Goal: Information Seeking & Learning: Find specific page/section

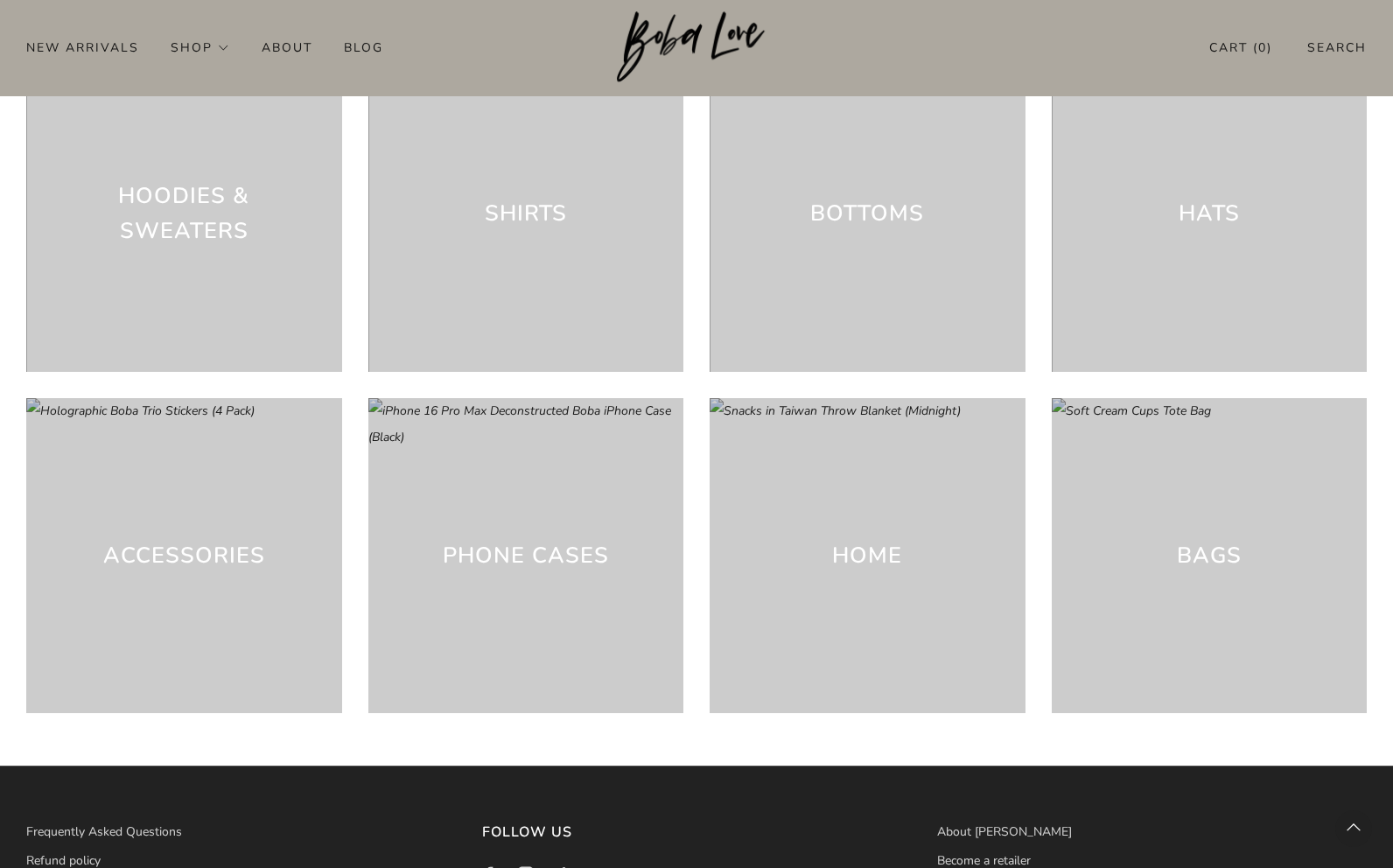
scroll to position [4926, 0]
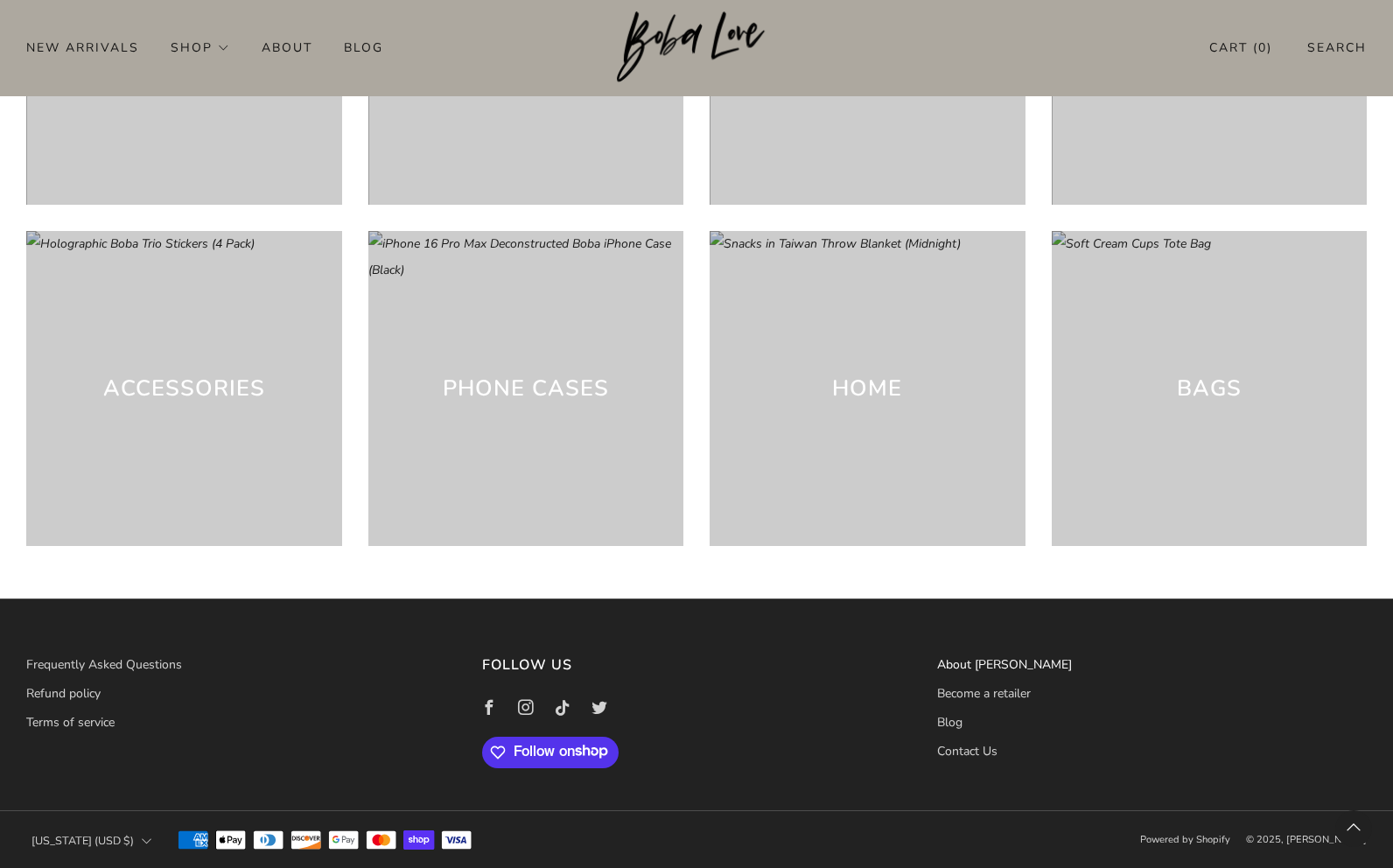
click at [990, 663] on link "About [PERSON_NAME]" at bounding box center [1005, 664] width 135 height 16
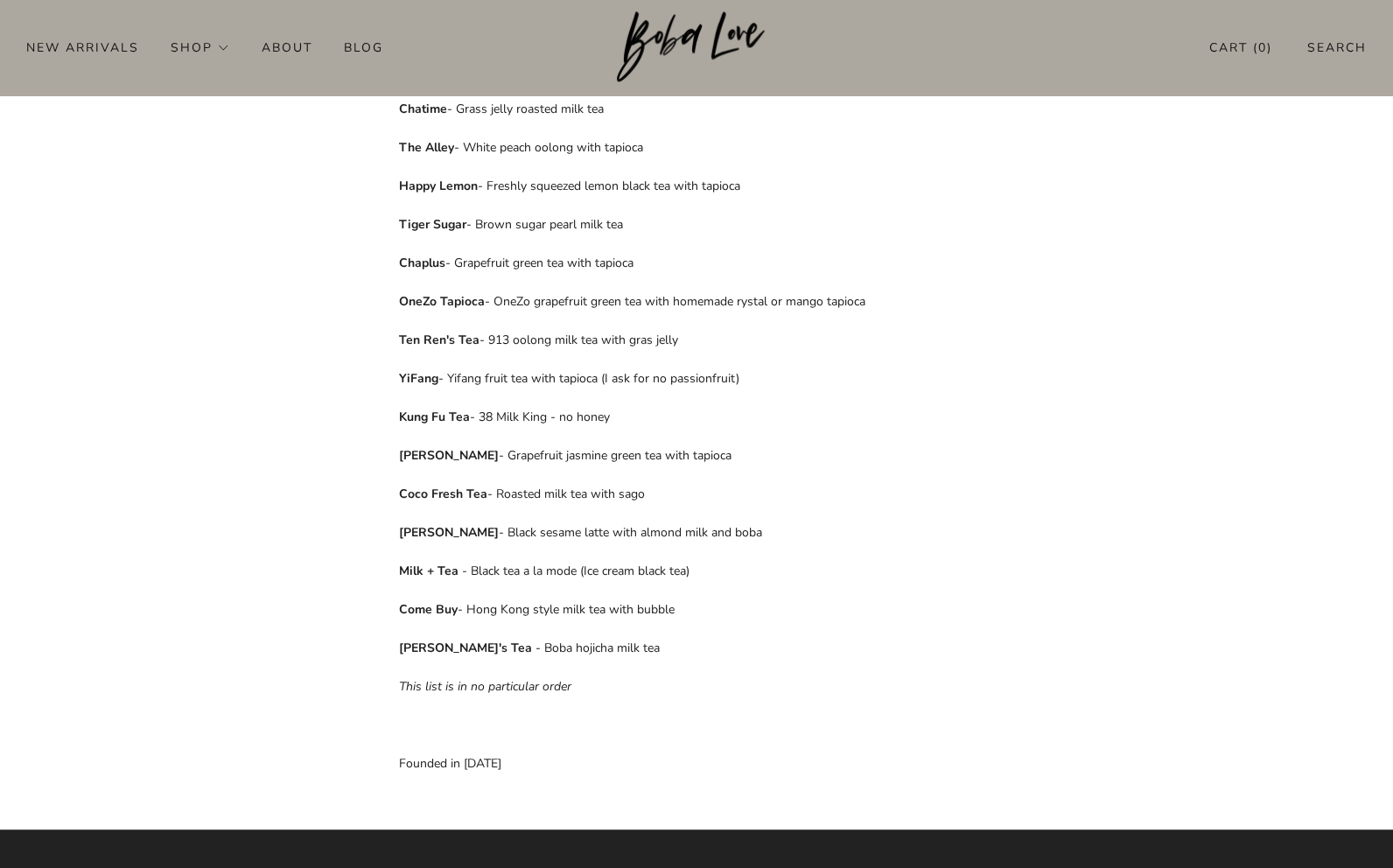
scroll to position [1065, 0]
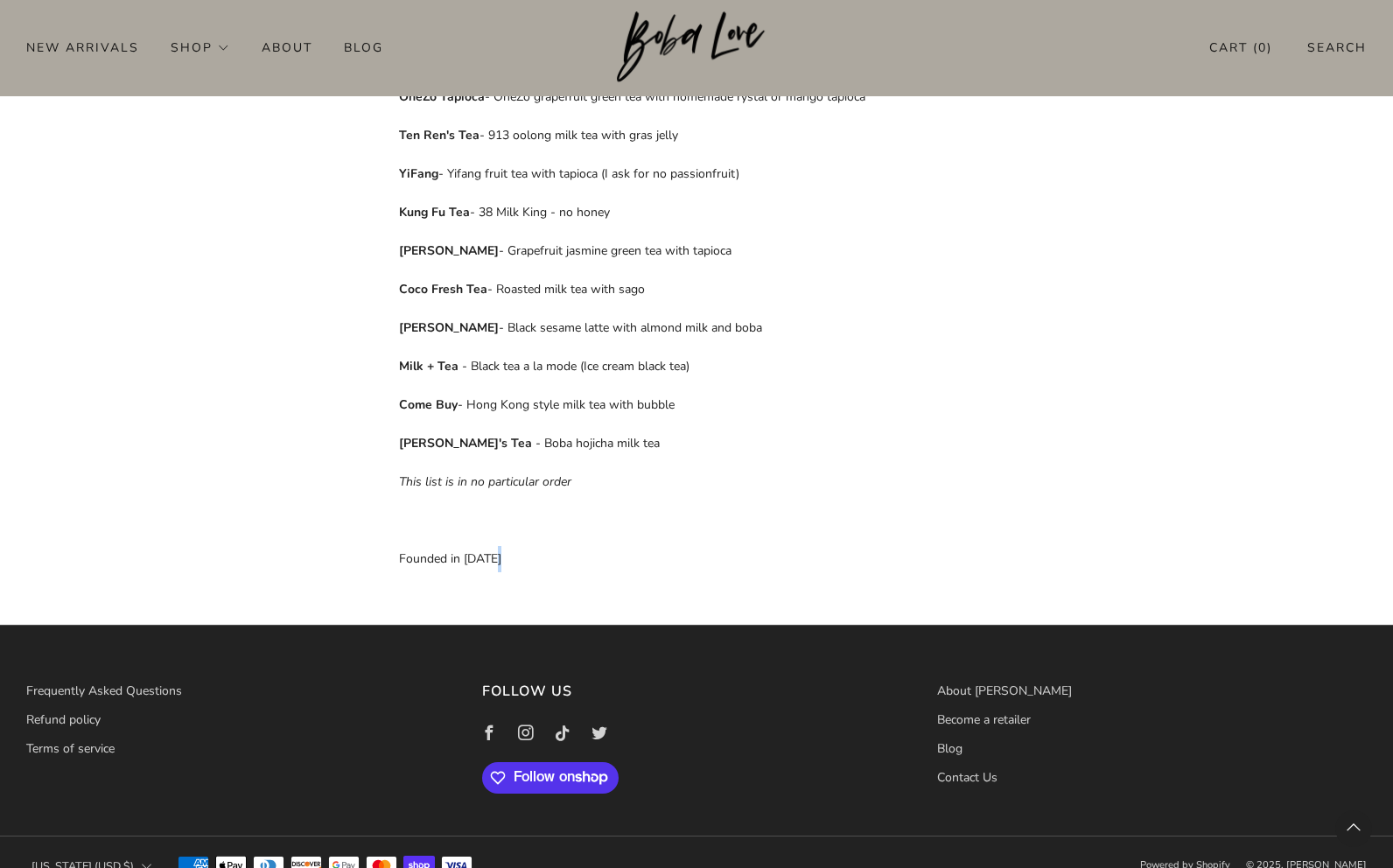
drag, startPoint x: 460, startPoint y: 546, endPoint x: 576, endPoint y: 543, distance: 116.0
click at [576, 546] on p "Founded in 2018" at bounding box center [696, 559] width 595 height 26
click at [665, 59] on img at bounding box center [696, 47] width 160 height 72
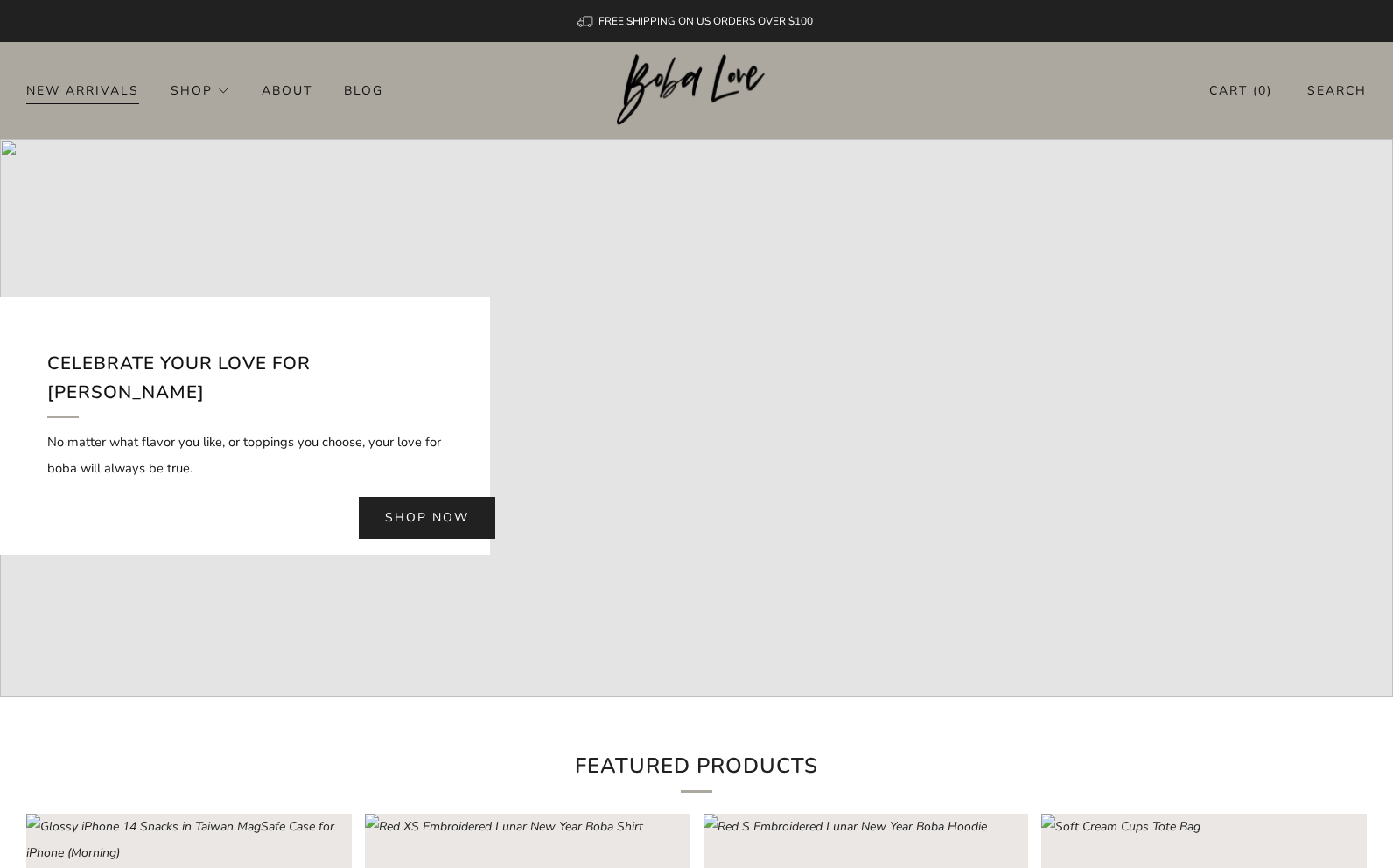
click at [89, 78] on link "New Arrivals" at bounding box center [83, 89] width 113 height 28
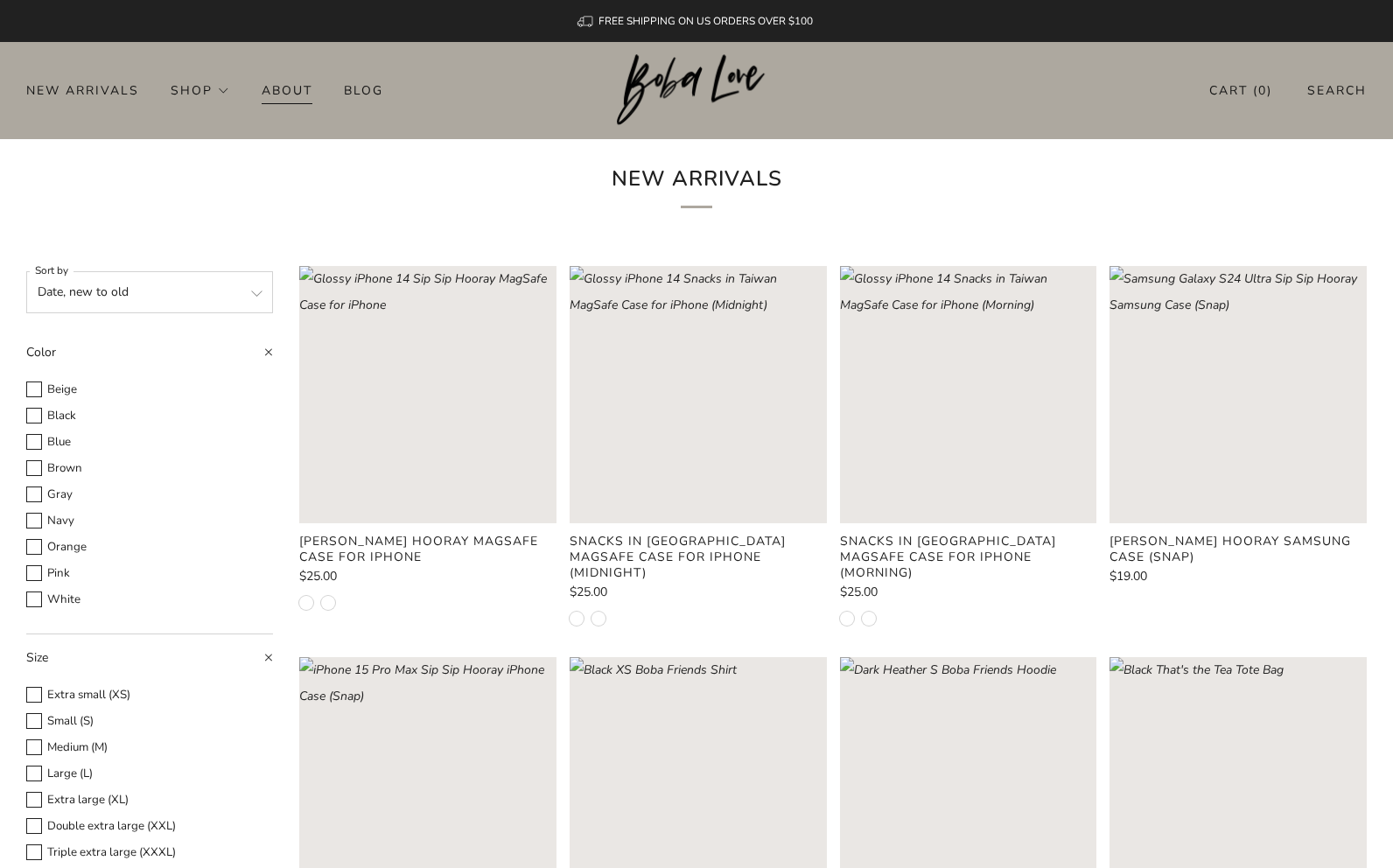
click at [273, 89] on link "About" at bounding box center [288, 89] width 51 height 28
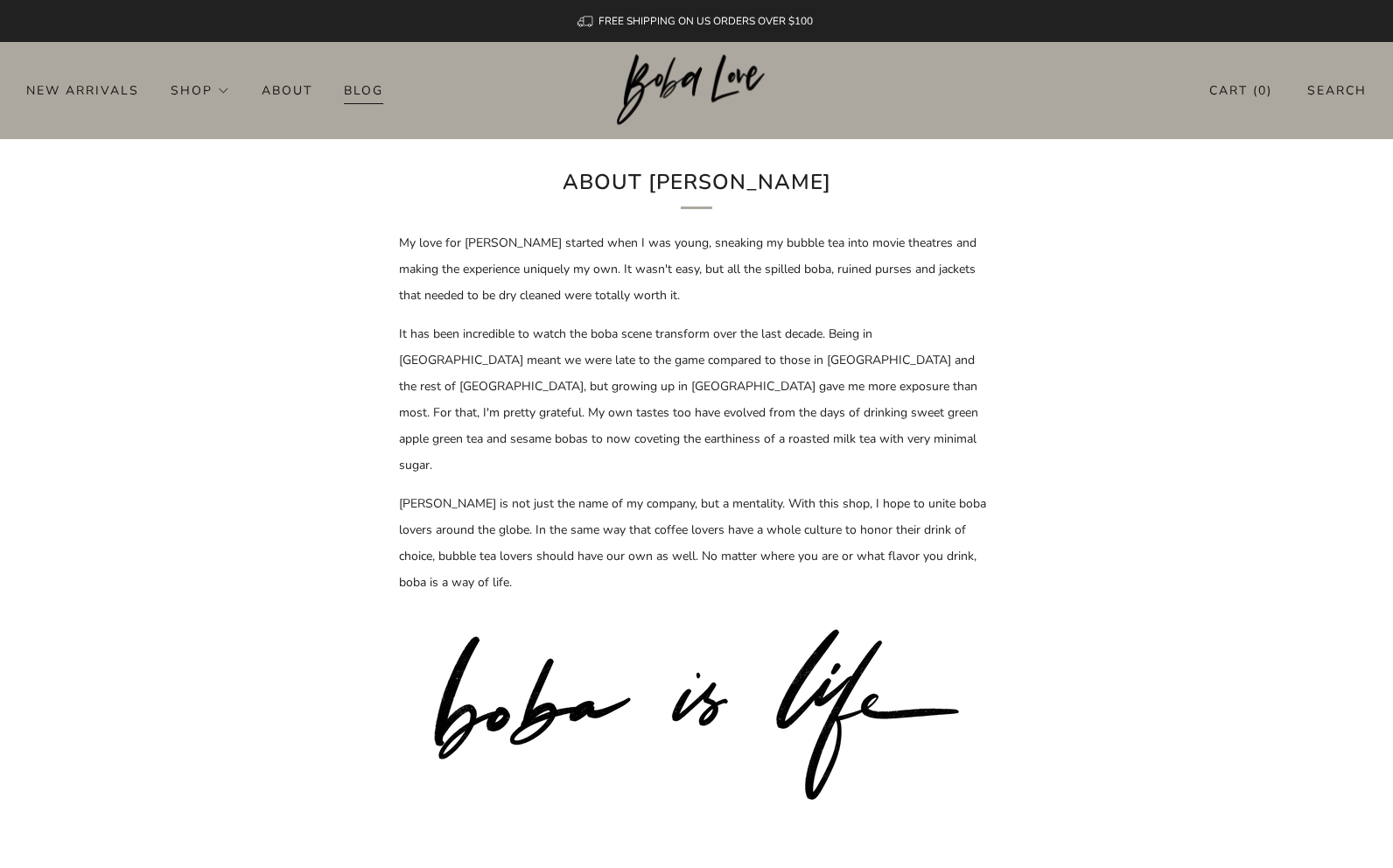
click at [369, 89] on link "Blog" at bounding box center [363, 89] width 39 height 28
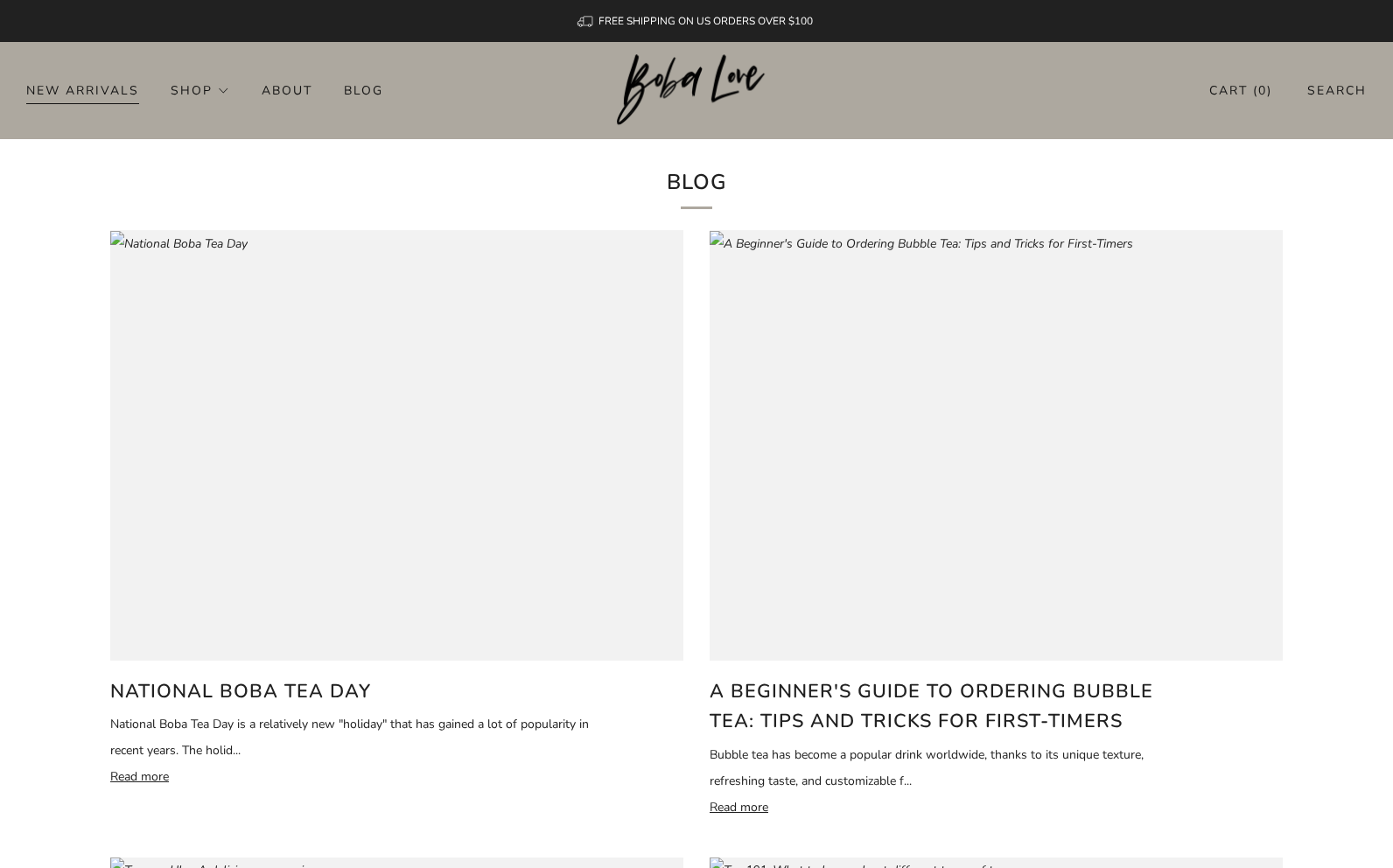
click at [84, 96] on link "New Arrivals" at bounding box center [83, 89] width 113 height 28
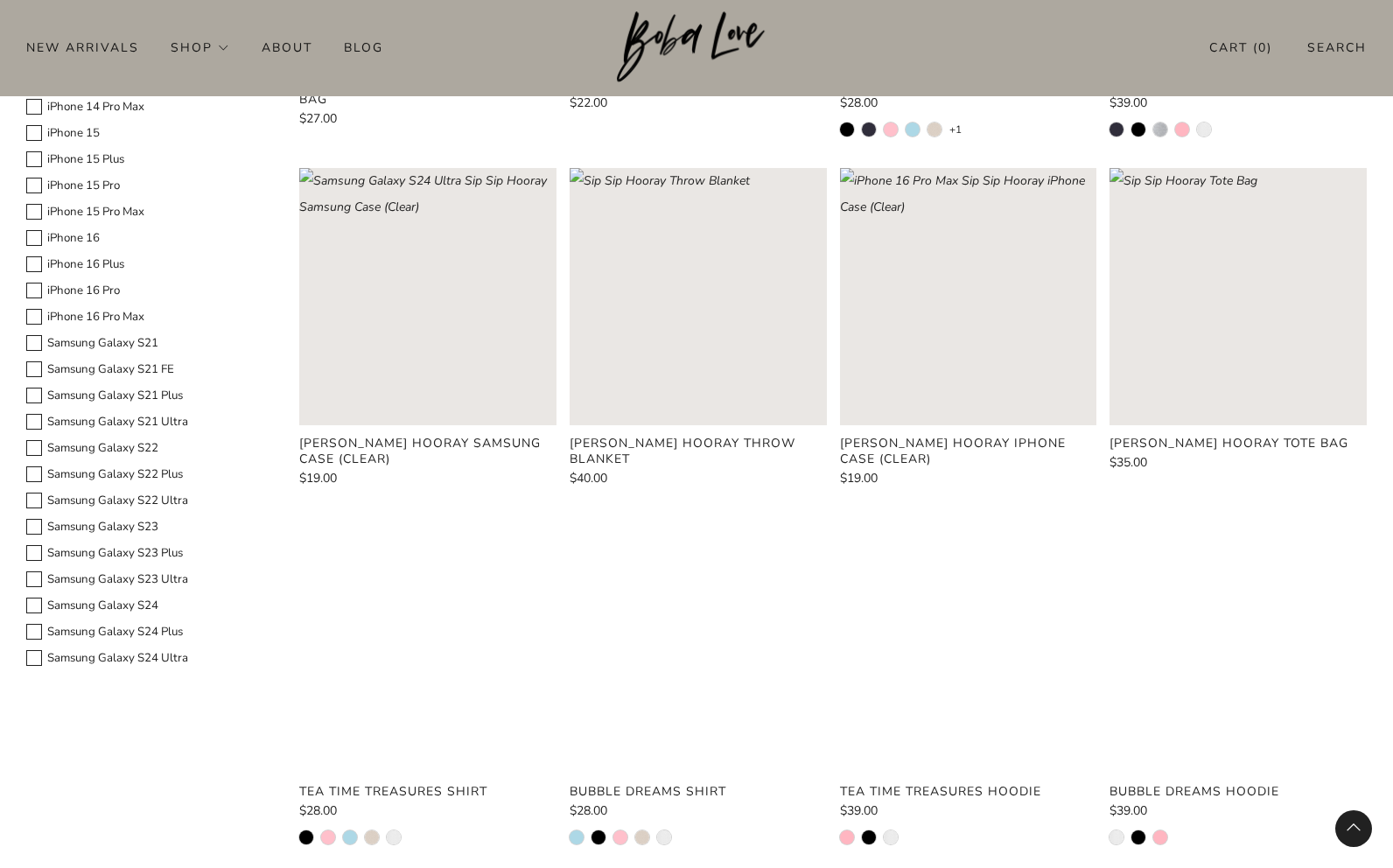
scroll to position [1522, 0]
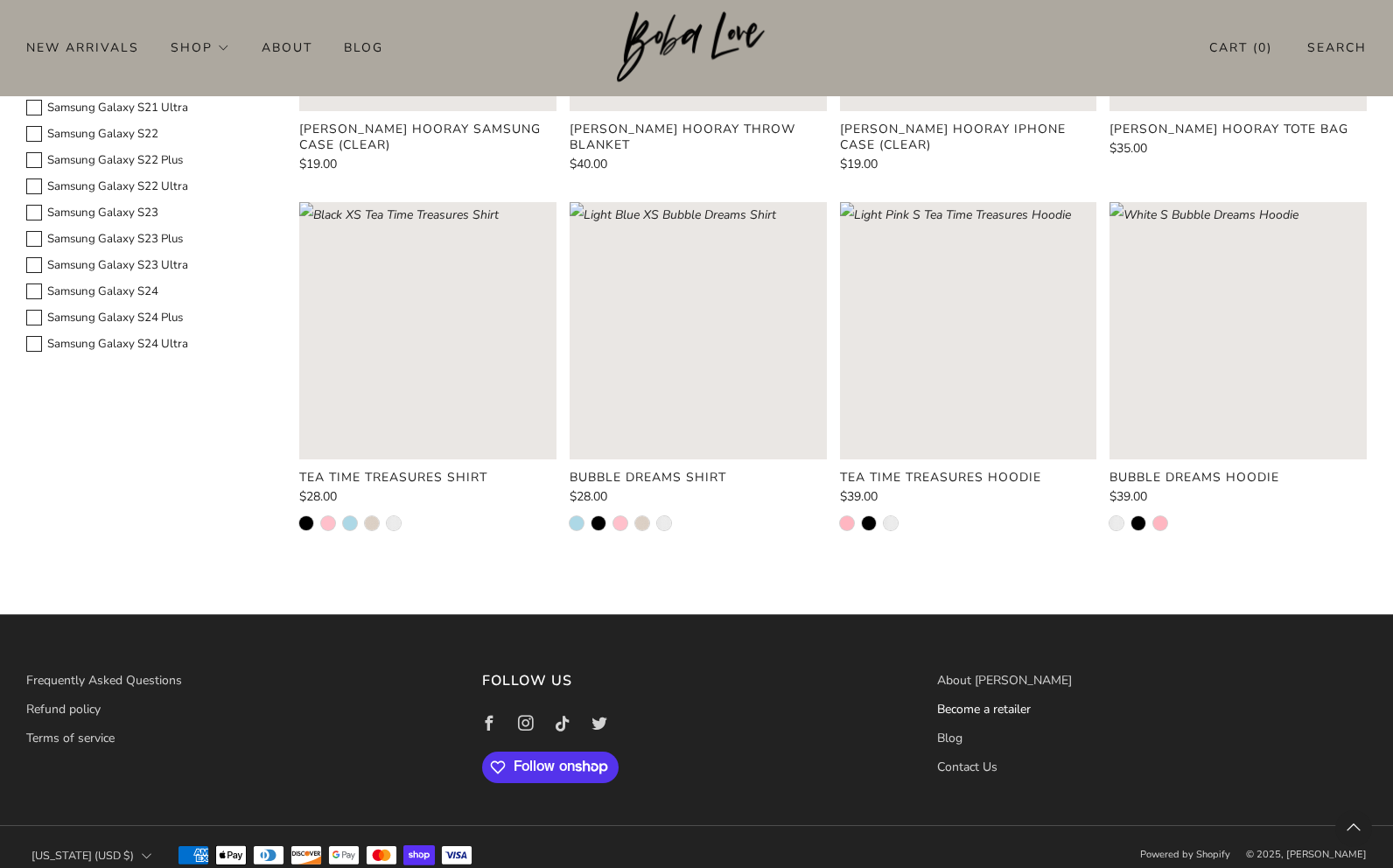
click at [984, 701] on link "Become a retailer" at bounding box center [984, 709] width 94 height 16
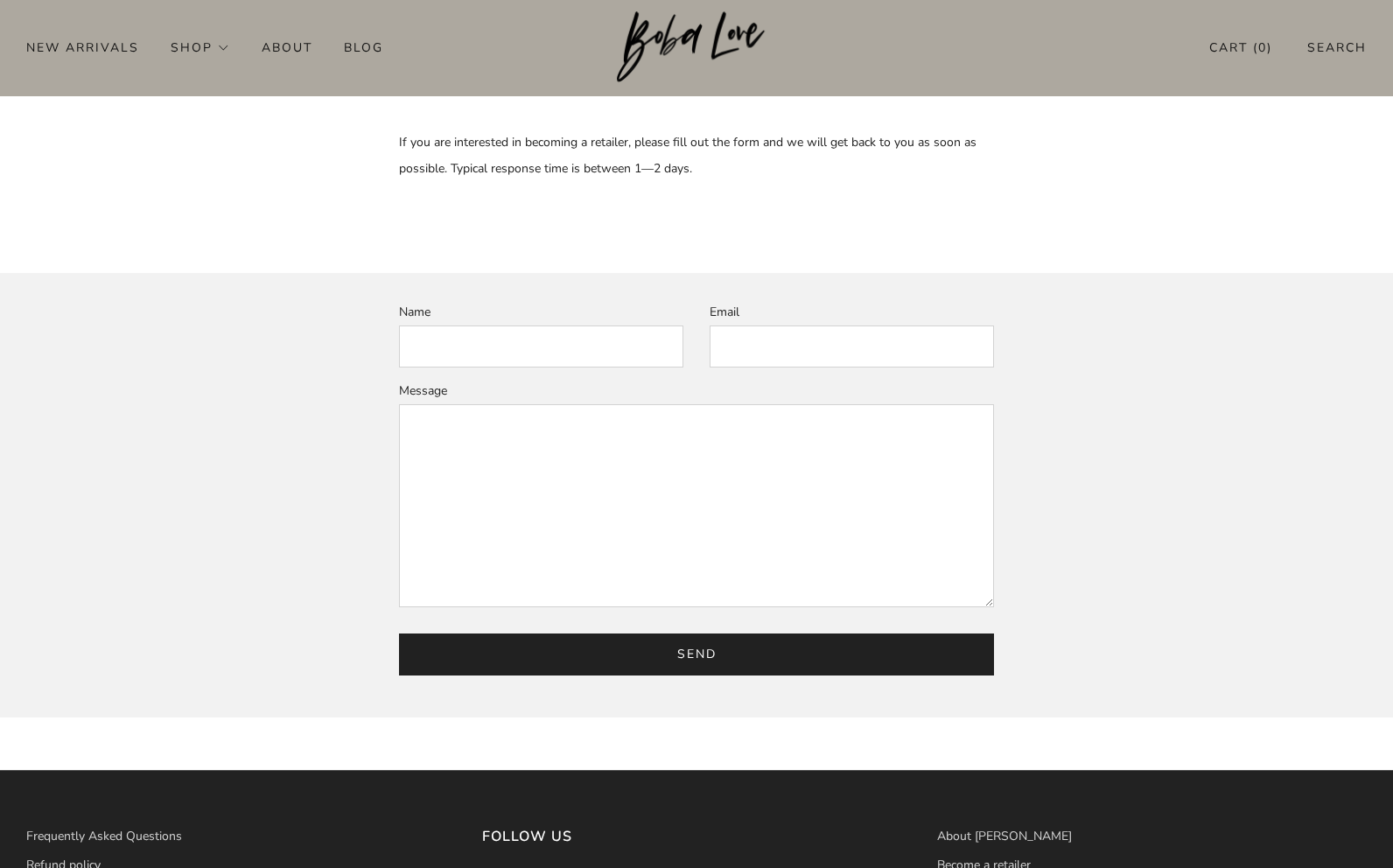
scroll to position [350, 0]
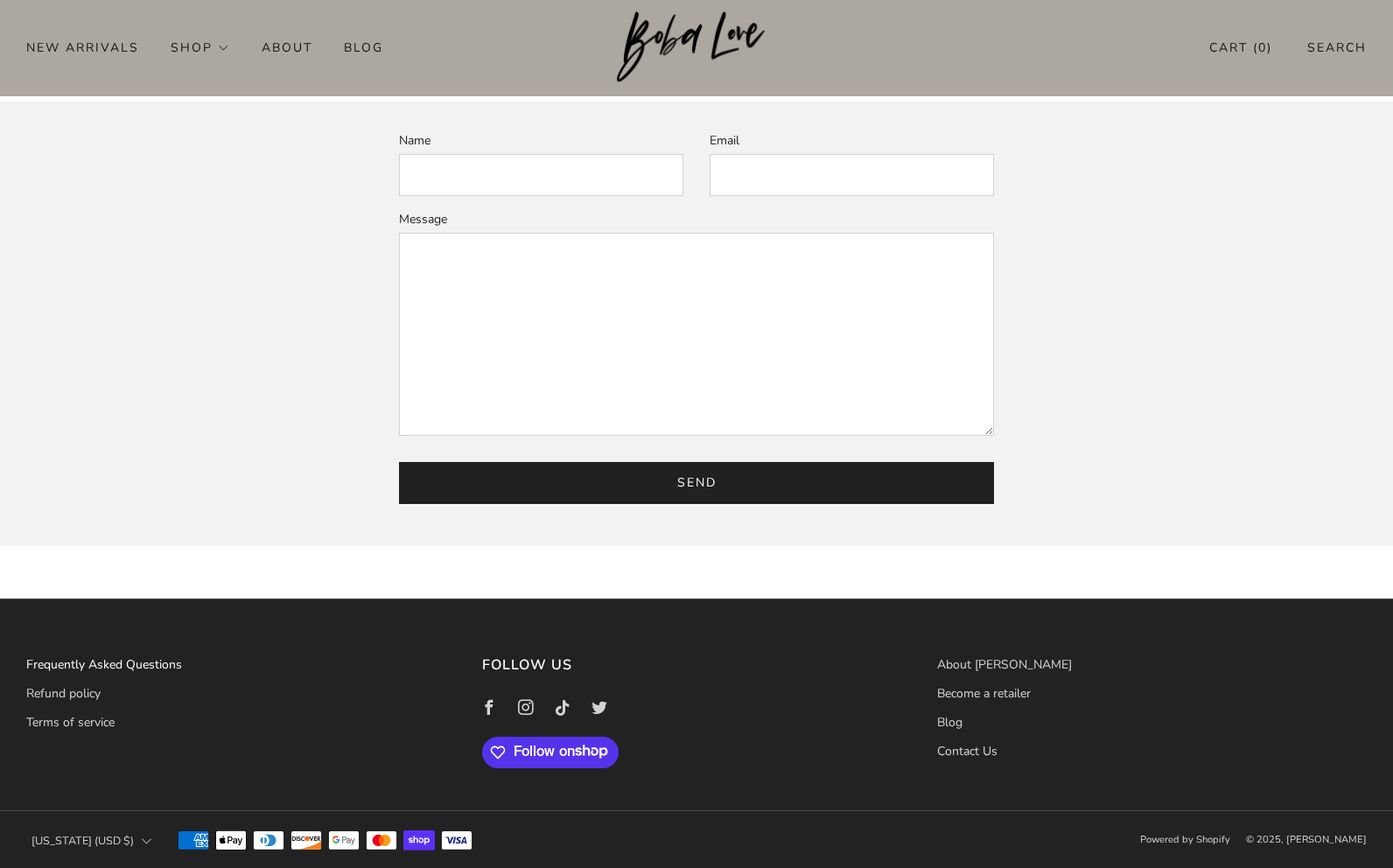
click at [125, 657] on link "Frequently Asked Questions" at bounding box center [104, 664] width 156 height 16
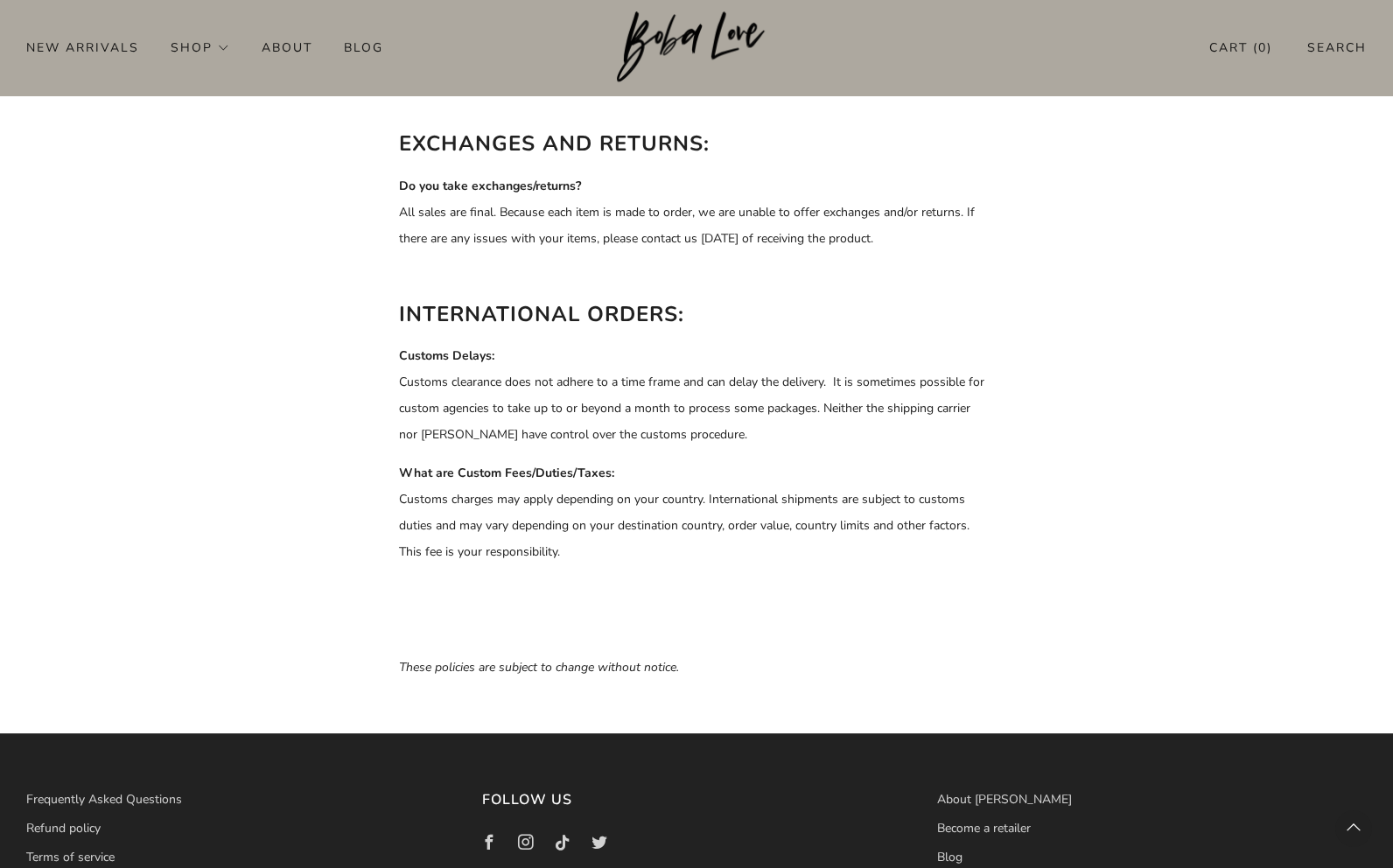
scroll to position [988, 0]
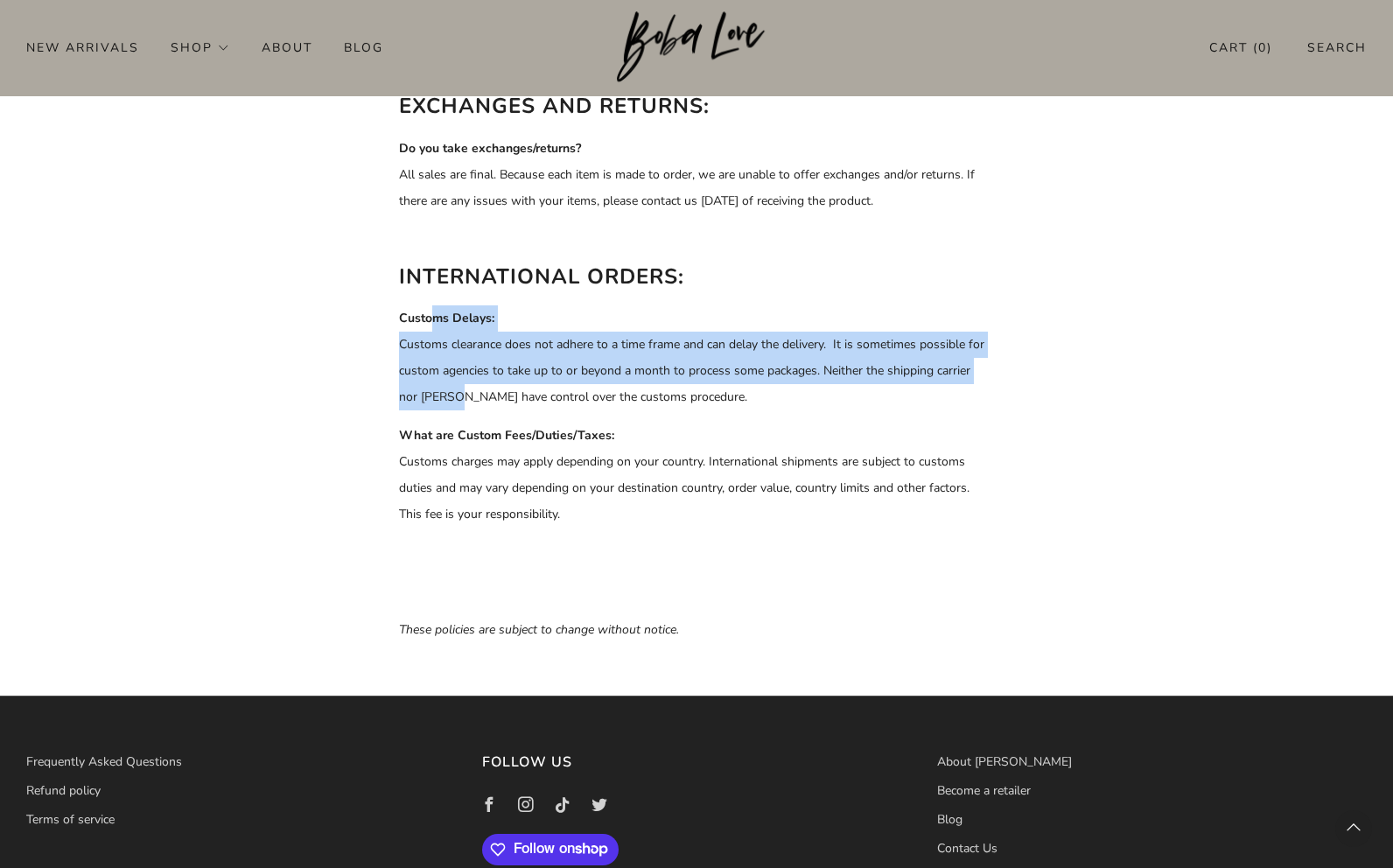
drag, startPoint x: 429, startPoint y: 327, endPoint x: 462, endPoint y: 398, distance: 78.3
click at [462, 398] on p "Customs Delays: Customs clearance does not adhere to a time frame and can delay…" at bounding box center [696, 358] width 595 height 105
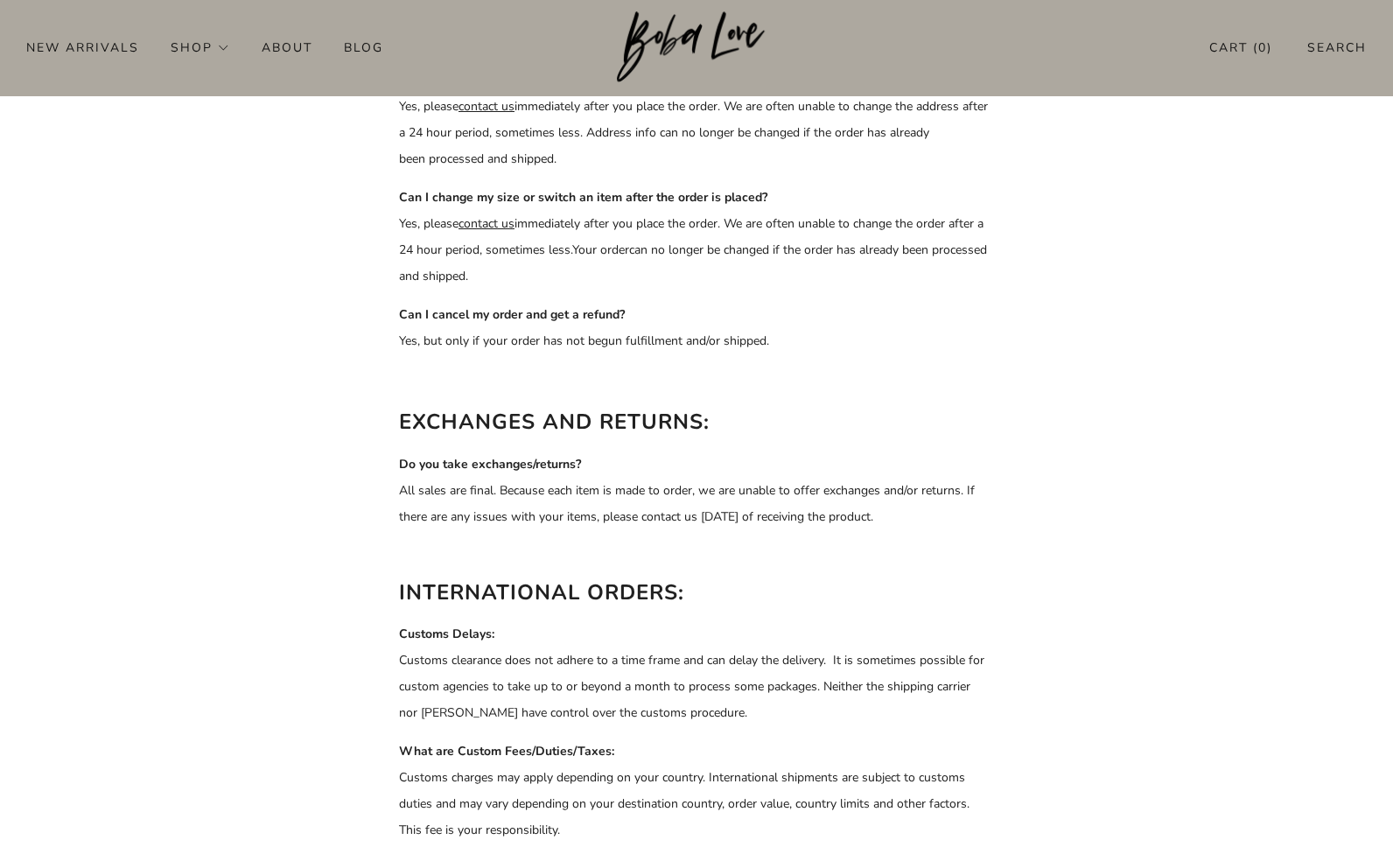
scroll to position [334, 0]
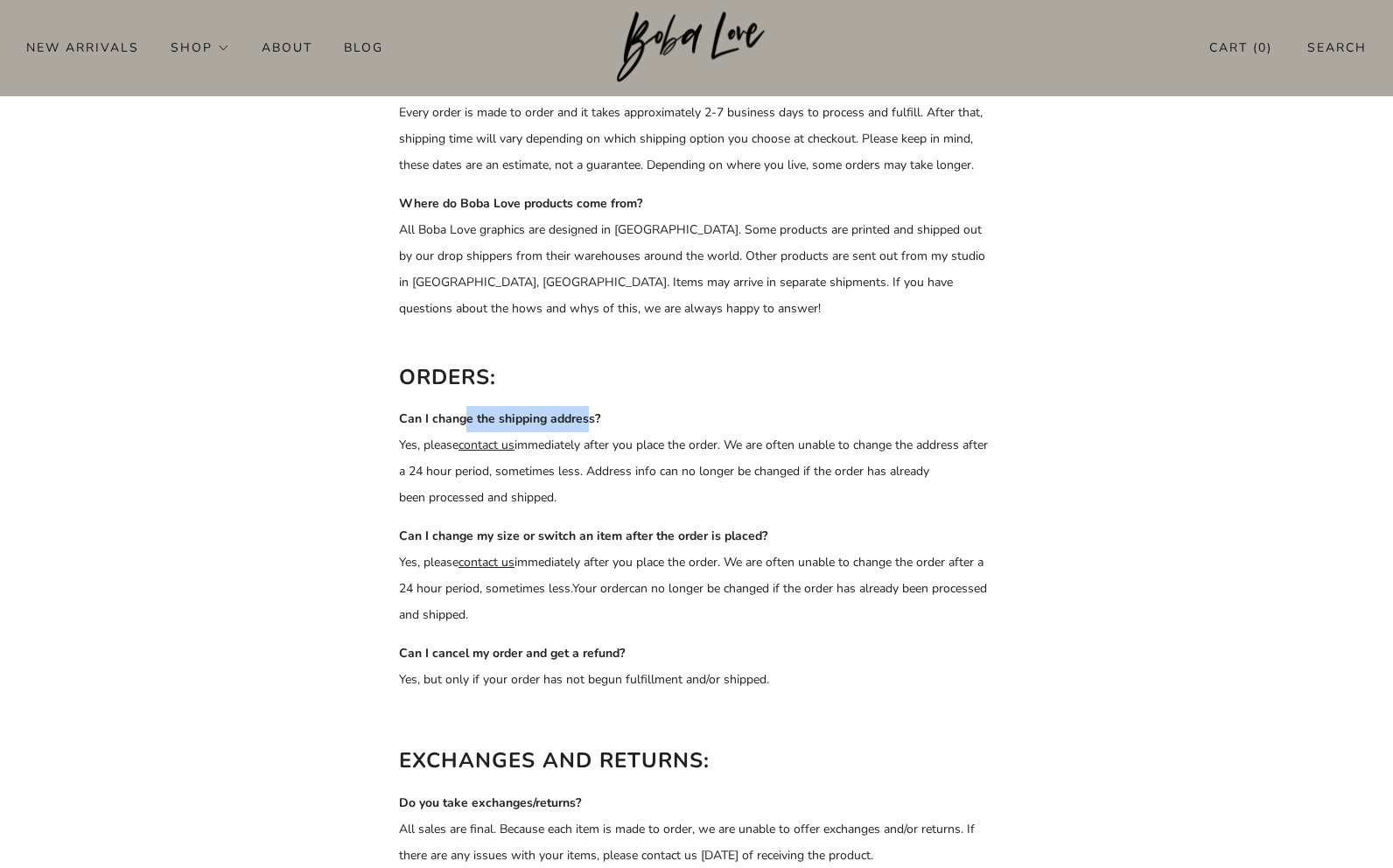
drag, startPoint x: 468, startPoint y: 413, endPoint x: 586, endPoint y: 413, distance: 118.0
click at [586, 413] on strong "Can I change the shipping address?" at bounding box center [499, 419] width 202 height 16
drag, startPoint x: 550, startPoint y: 204, endPoint x: 587, endPoint y: 219, distance: 39.9
click at [587, 219] on p "Where do Boba Love products come from? All Boba Love graphics are designed in T…" at bounding box center [696, 256] width 595 height 131
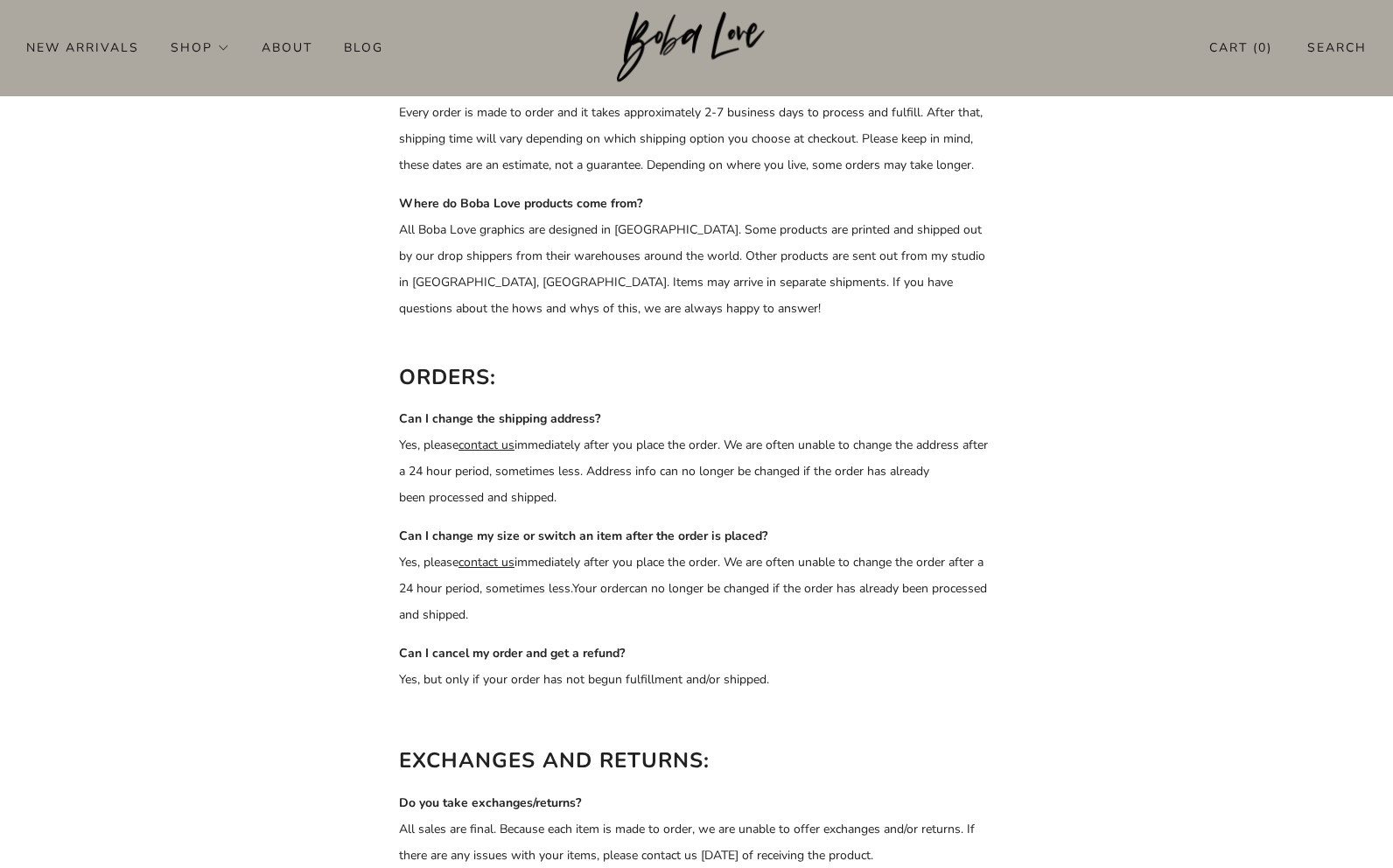
click at [600, 237] on p "Where do Boba Love products come from? All Boba Love graphics are designed in T…" at bounding box center [696, 256] width 595 height 131
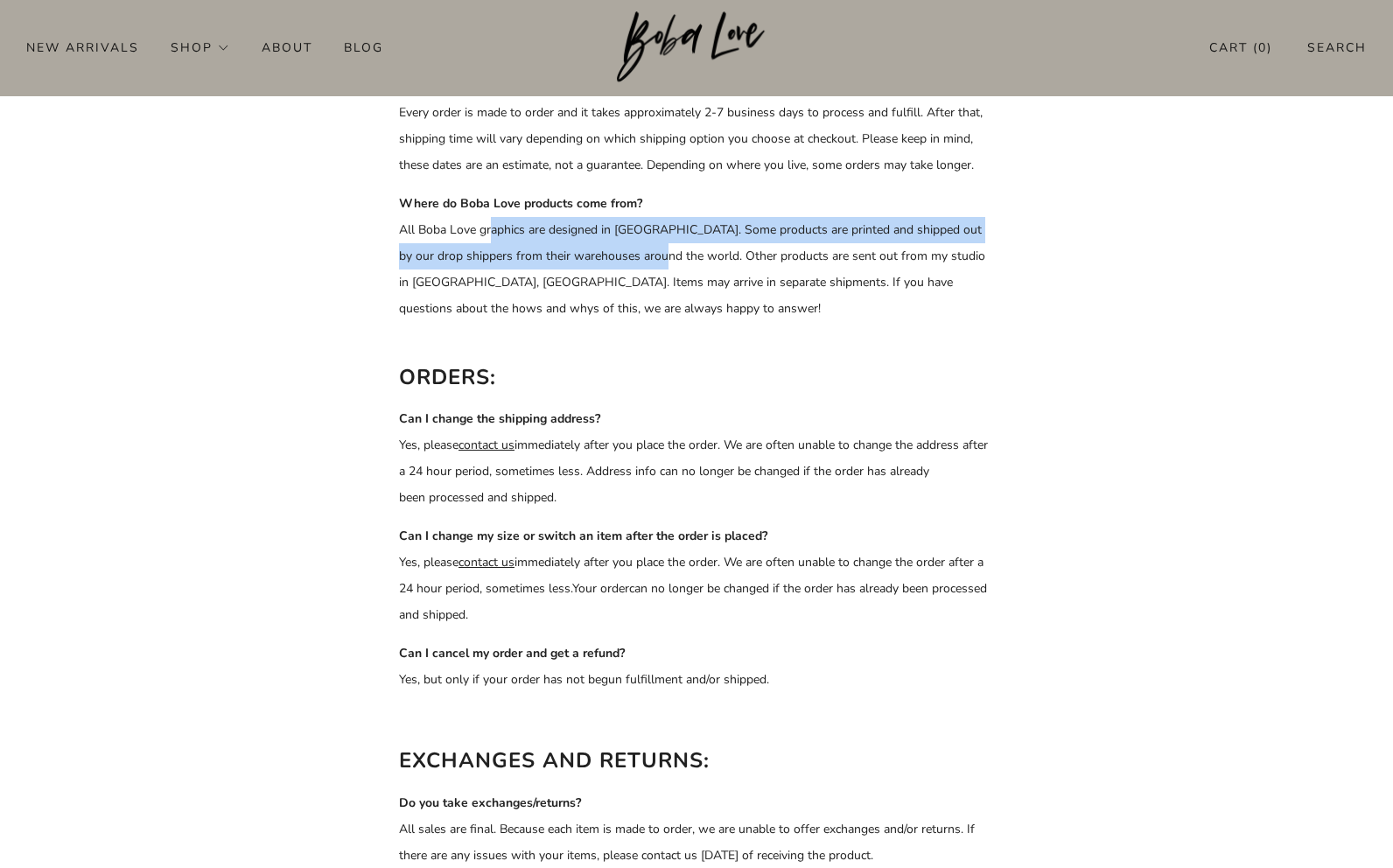
drag, startPoint x: 489, startPoint y: 235, endPoint x: 660, endPoint y: 249, distance: 171.6
click at [660, 249] on p "Where do Boba Love products come from? All Boba Love graphics are designed in T…" at bounding box center [696, 256] width 595 height 131
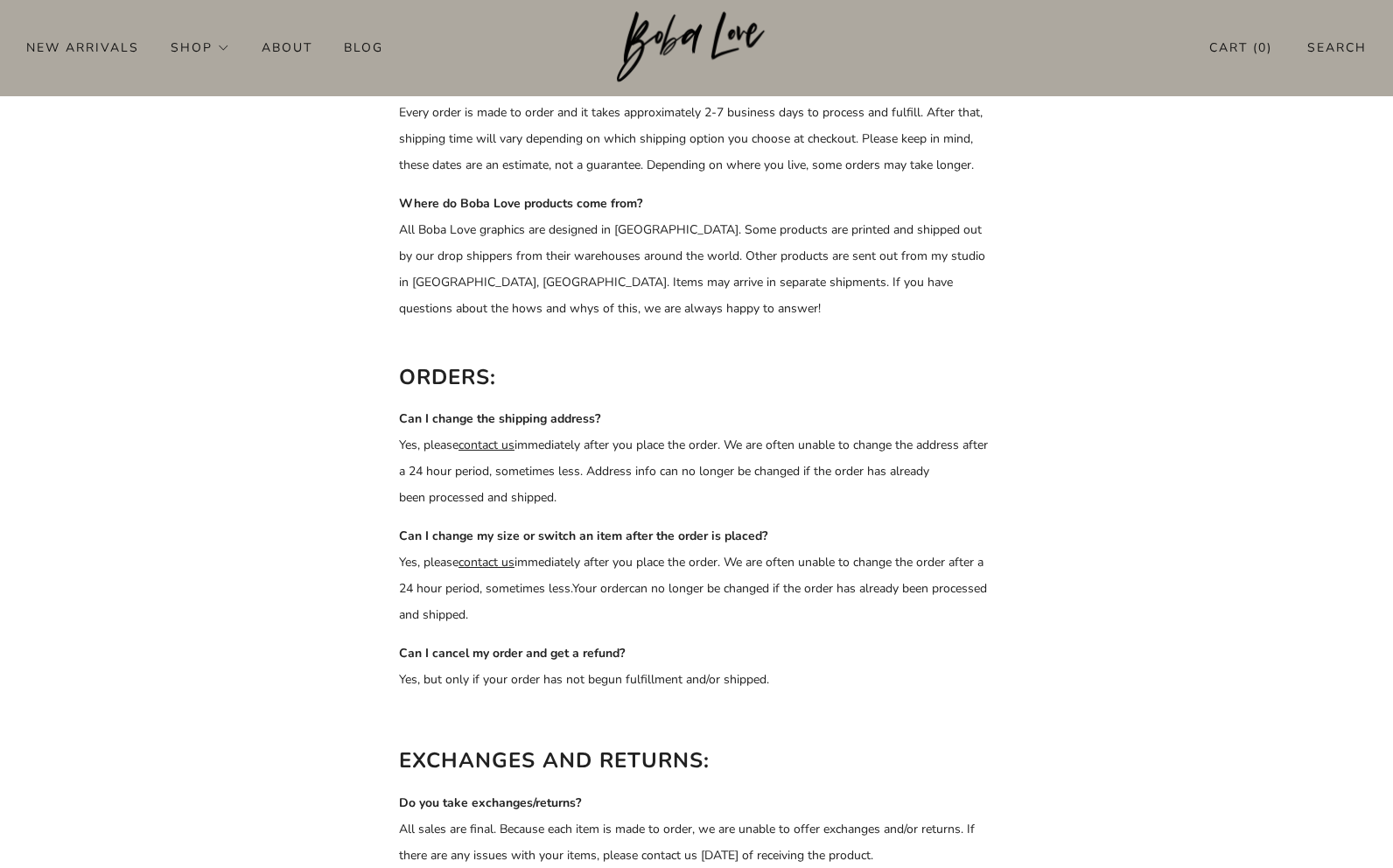
click at [676, 244] on p "Where do Boba Love products come from? All Boba Love graphics are designed in T…" at bounding box center [696, 256] width 595 height 131
drag, startPoint x: 667, startPoint y: 233, endPoint x: 831, endPoint y: 242, distance: 164.2
click at [831, 242] on p "Where do Boba Love products come from? All Boba Love graphics are designed in T…" at bounding box center [696, 256] width 595 height 131
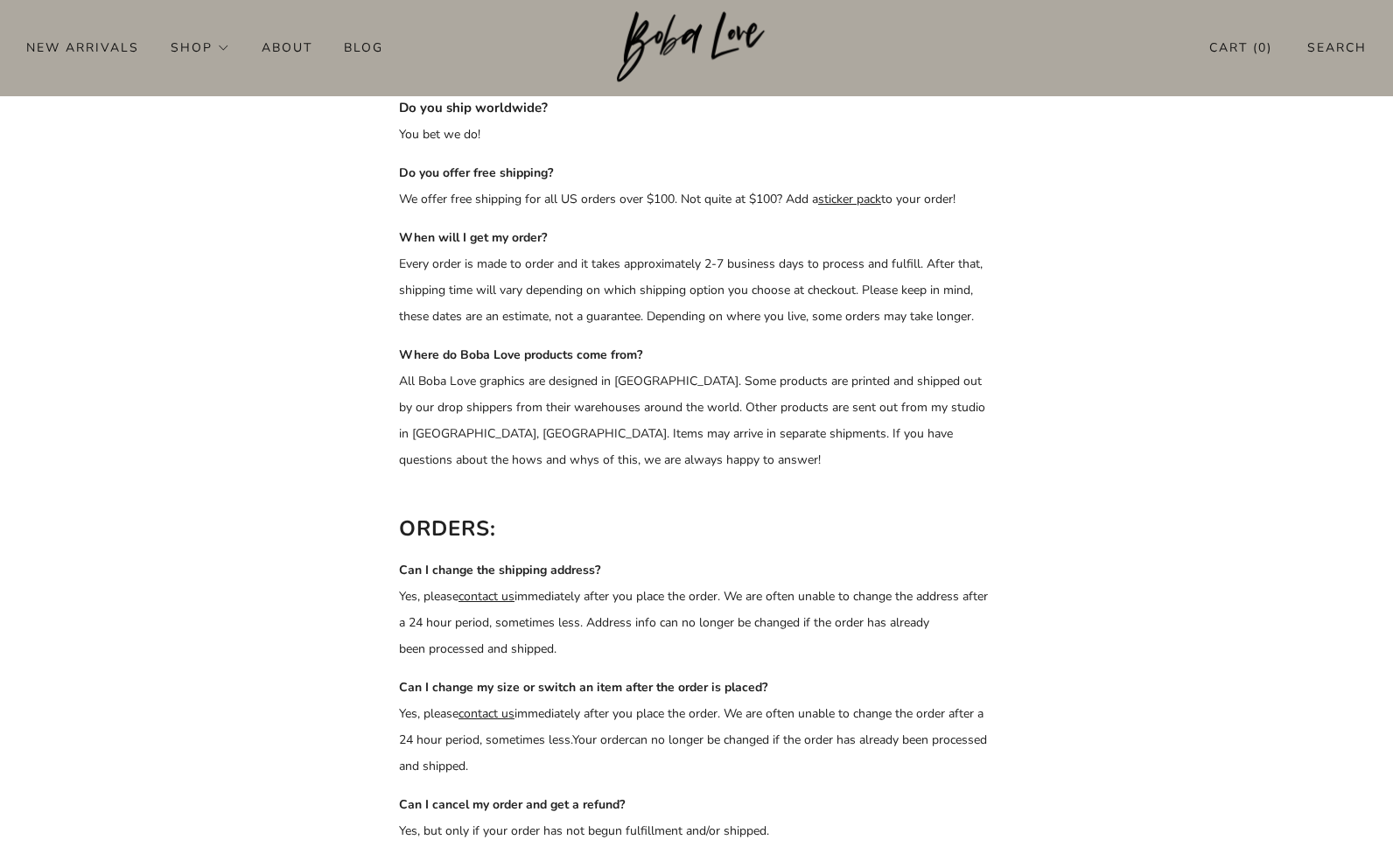
scroll to position [0, 0]
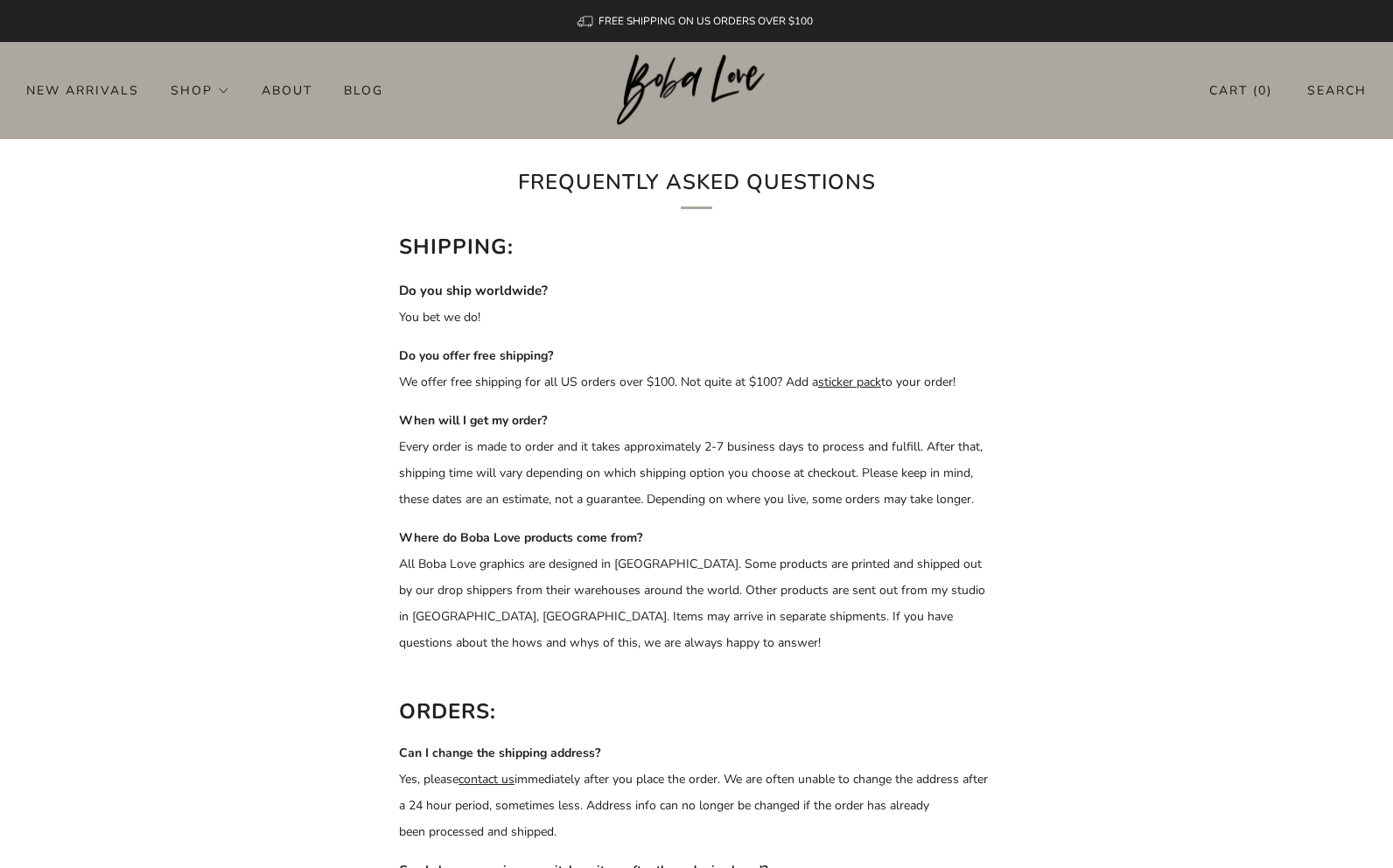
click at [671, 85] on img at bounding box center [696, 89] width 160 height 72
